Goal: Information Seeking & Learning: Understand process/instructions

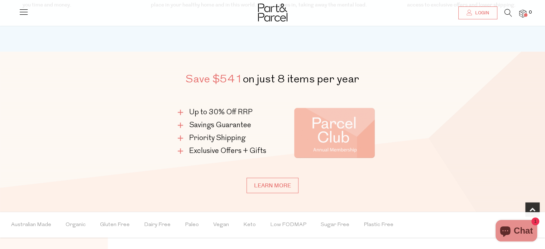
scroll to position [346, 0]
click at [259, 180] on link "Learn more" at bounding box center [272, 184] width 52 height 15
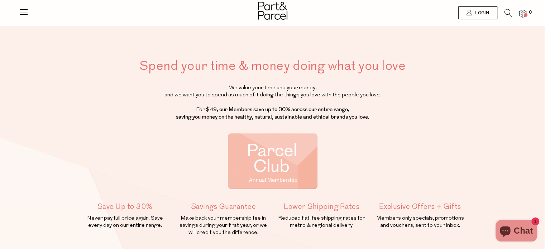
click at [19, 11] on icon at bounding box center [24, 12] width 10 height 10
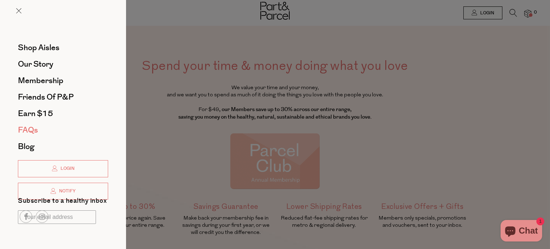
click at [29, 129] on span "FAQs" at bounding box center [28, 129] width 20 height 11
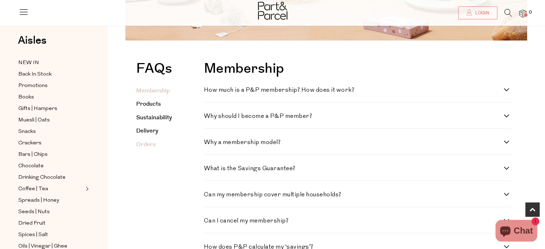
scroll to position [186, 0]
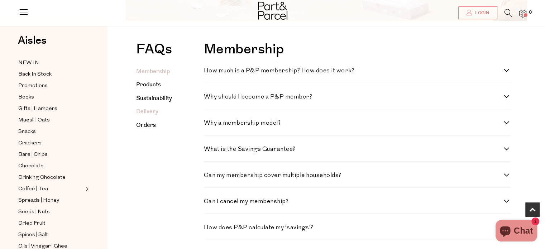
click at [143, 111] on link "Delivery" at bounding box center [147, 111] width 22 height 8
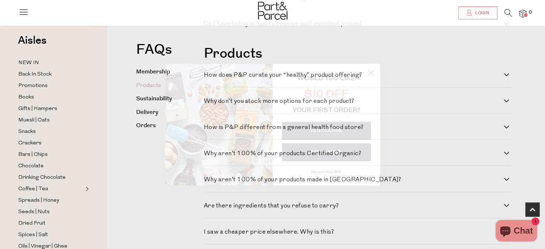
scroll to position [406, 0]
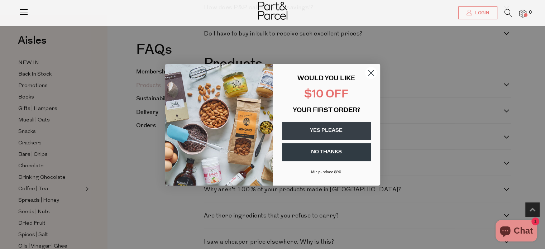
click at [314, 129] on button "YES PLEASE" at bounding box center [326, 131] width 89 height 18
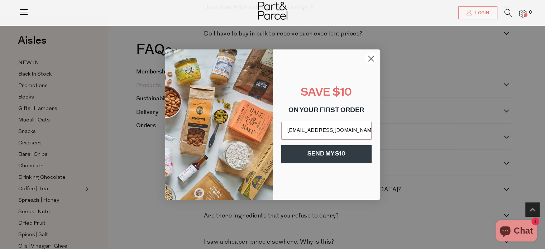
type input "[EMAIL_ADDRESS][DOMAIN_NAME]"
click at [296, 154] on button "SEND MY $10" at bounding box center [326, 154] width 90 height 18
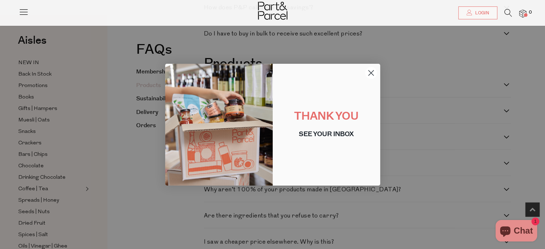
click at [368, 73] on circle "Close dialog" at bounding box center [371, 73] width 12 height 12
